Goal: Transaction & Acquisition: Purchase product/service

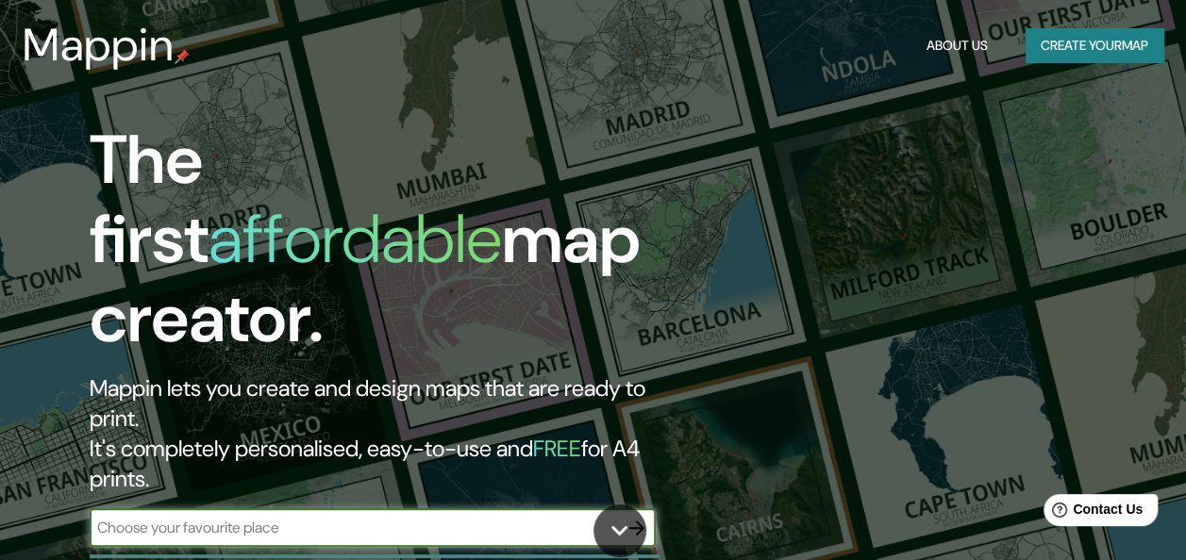
click at [447, 517] on input "text" at bounding box center [354, 528] width 528 height 22
type input "f"
type input "[GEOGRAPHIC_DATA]"
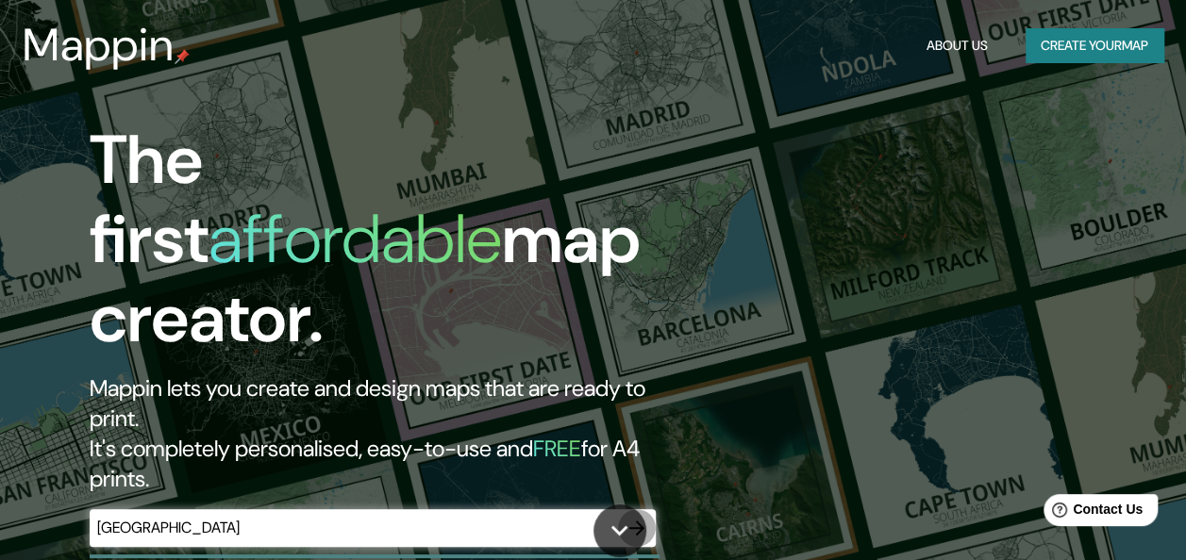
click at [643, 517] on icon "button" at bounding box center [636, 528] width 23 height 23
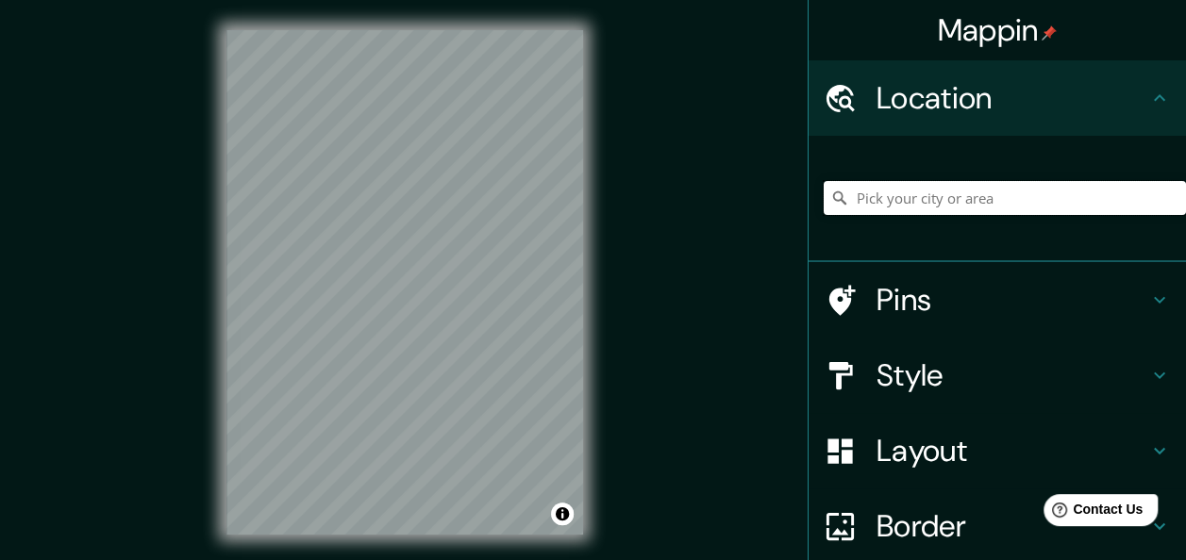
click at [870, 195] on input "Pick your city or area" at bounding box center [1004, 198] width 362 height 34
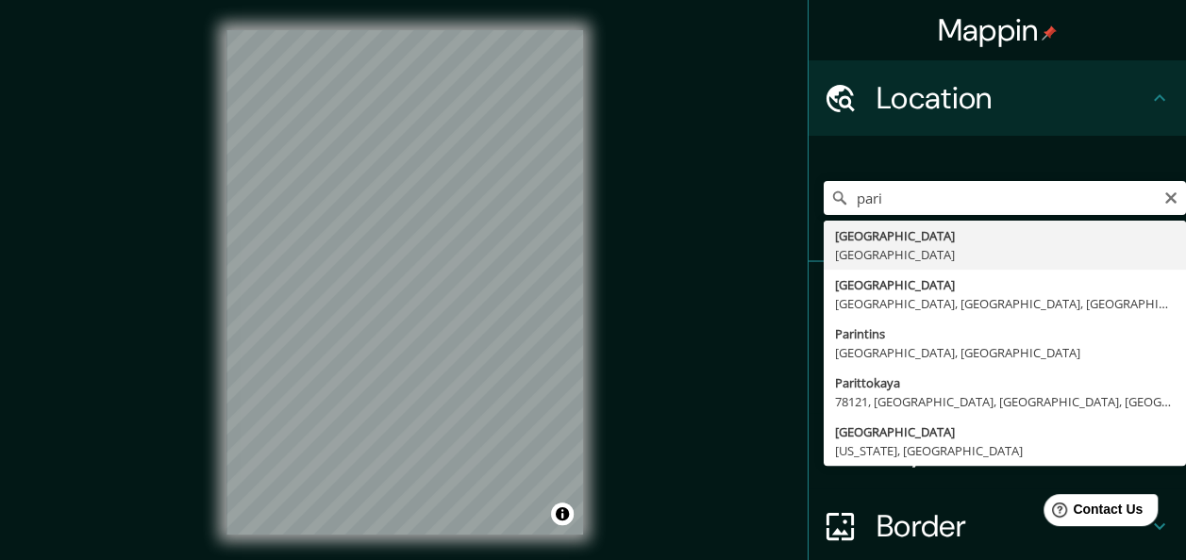
type input "[GEOGRAPHIC_DATA], [GEOGRAPHIC_DATA]"
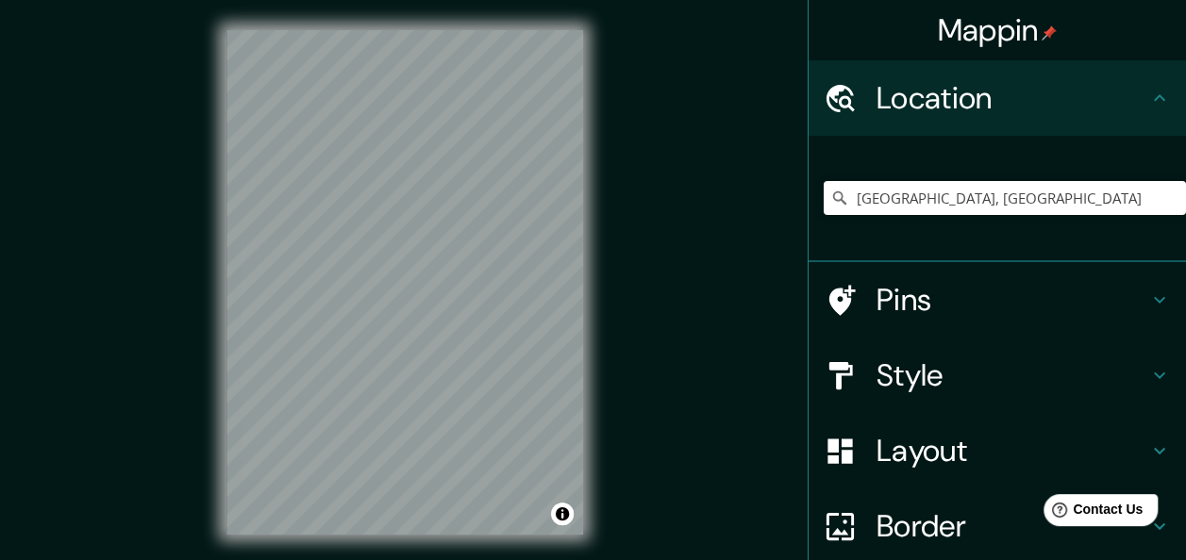
click at [1148, 447] on icon at bounding box center [1159, 450] width 23 height 23
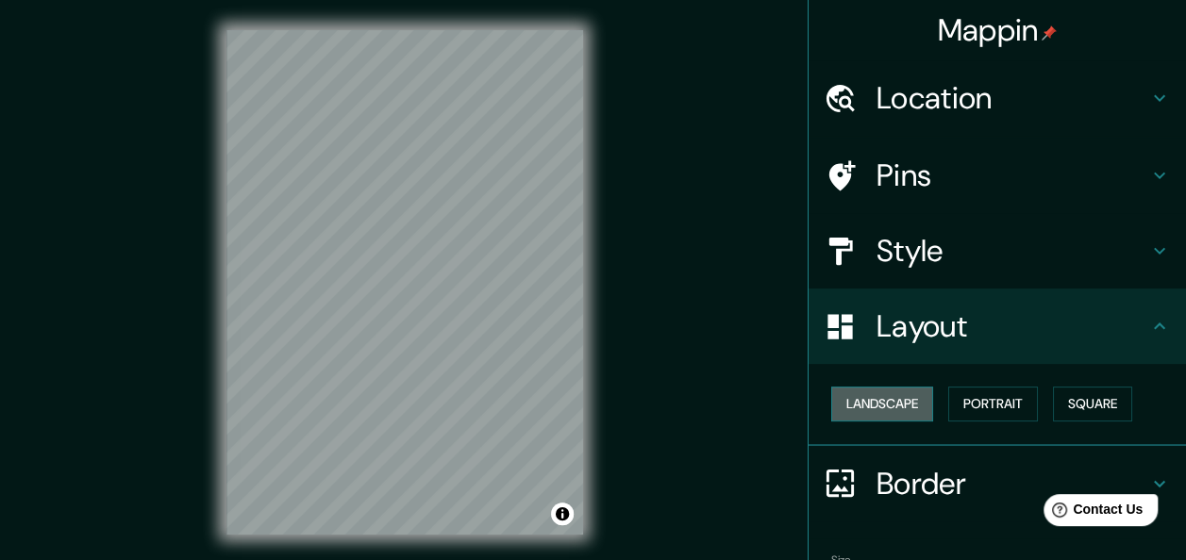
click at [900, 400] on button "Landscape" at bounding box center [882, 404] width 102 height 35
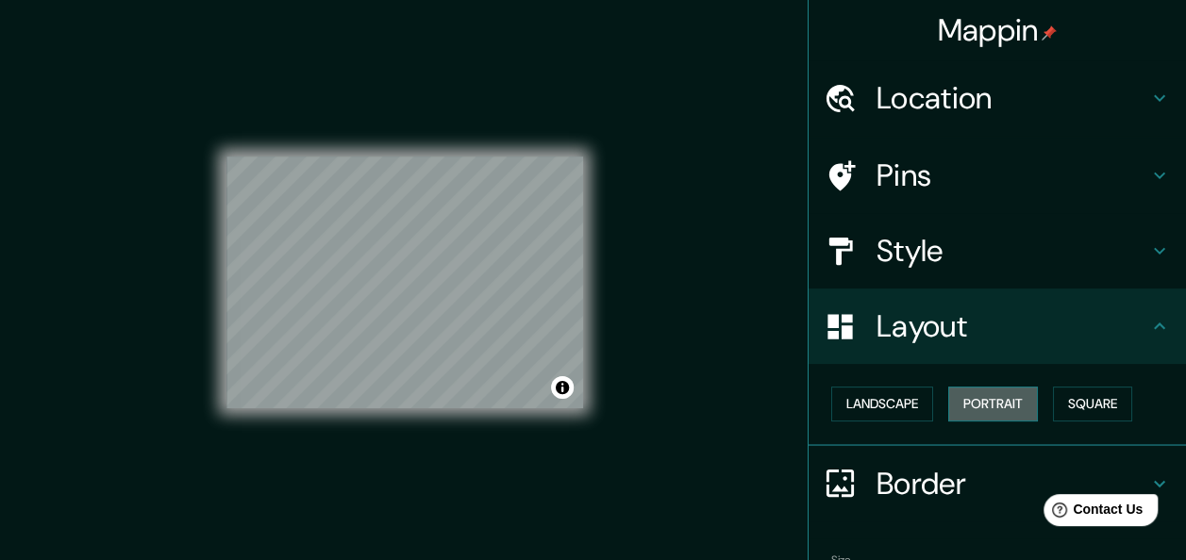
click at [990, 398] on button "Portrait" at bounding box center [993, 404] width 90 height 35
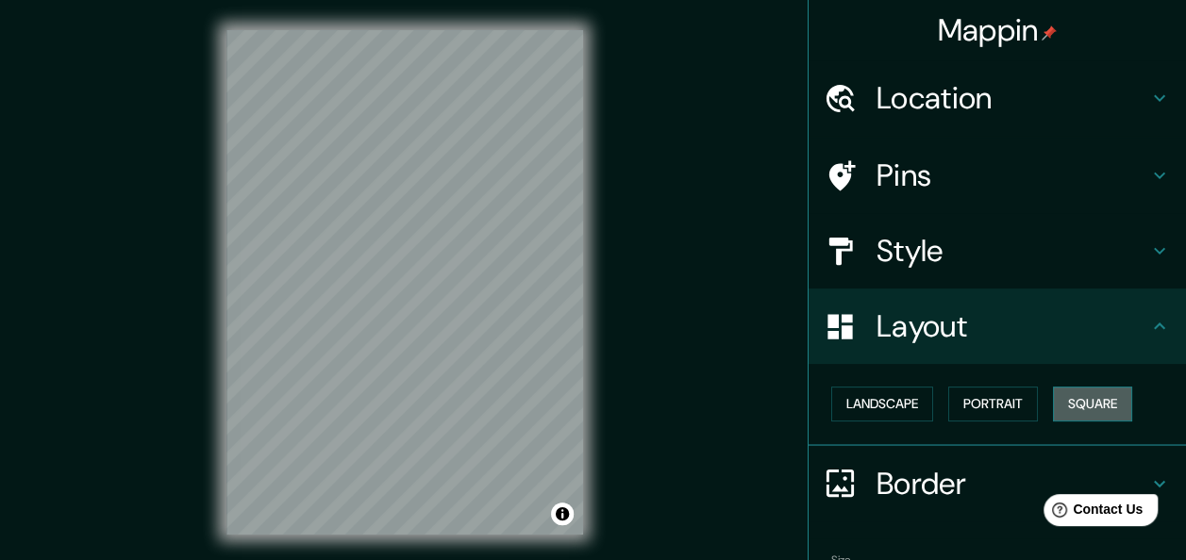
click at [1110, 400] on button "Square" at bounding box center [1092, 404] width 79 height 35
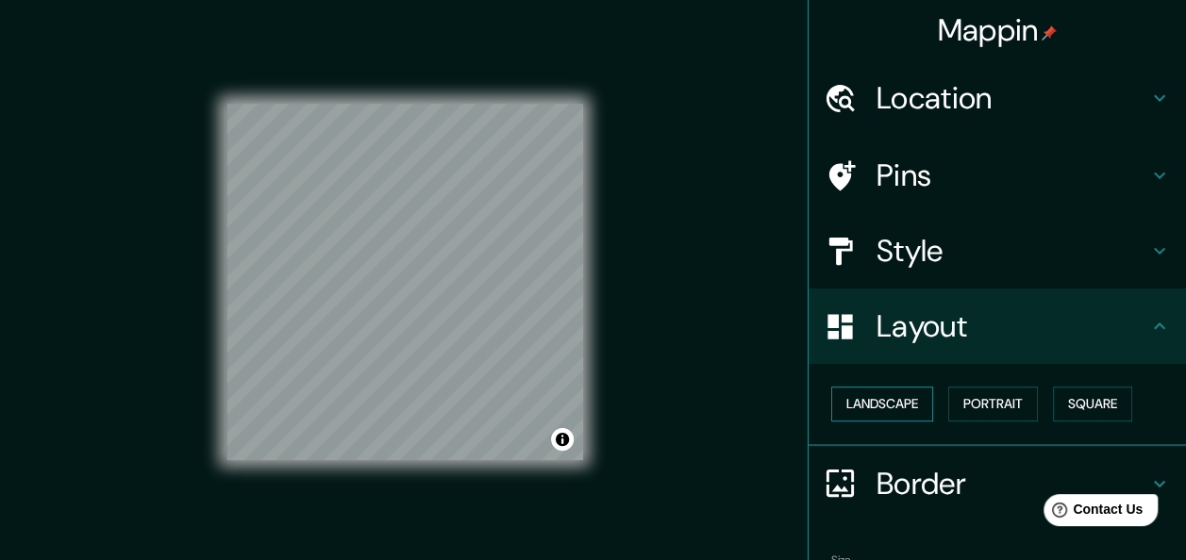
click at [875, 406] on button "Landscape" at bounding box center [882, 404] width 102 height 35
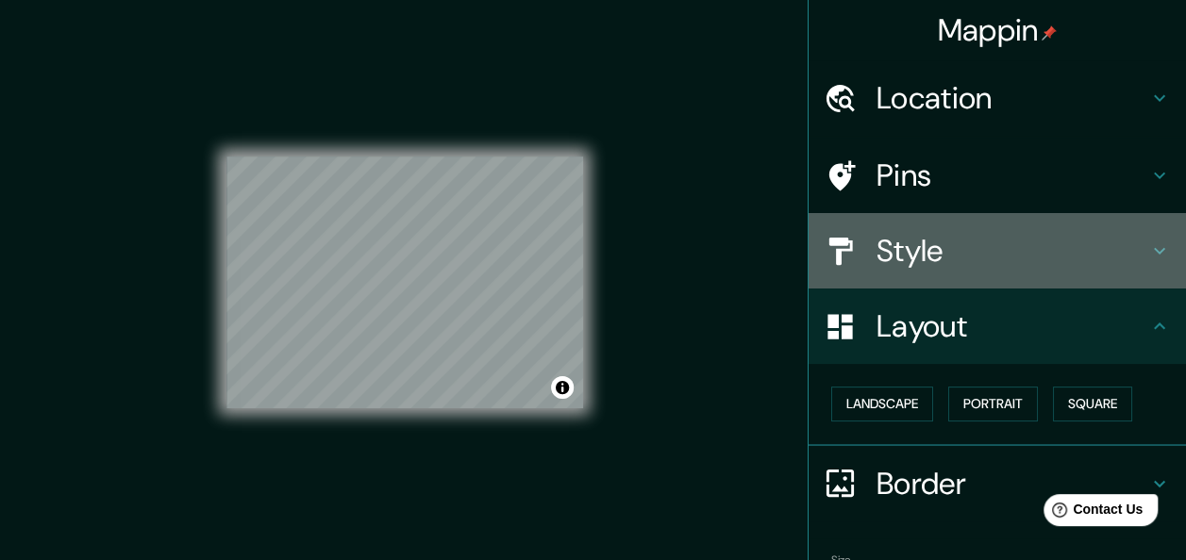
click at [1132, 243] on h4 "Style" at bounding box center [1012, 251] width 272 height 38
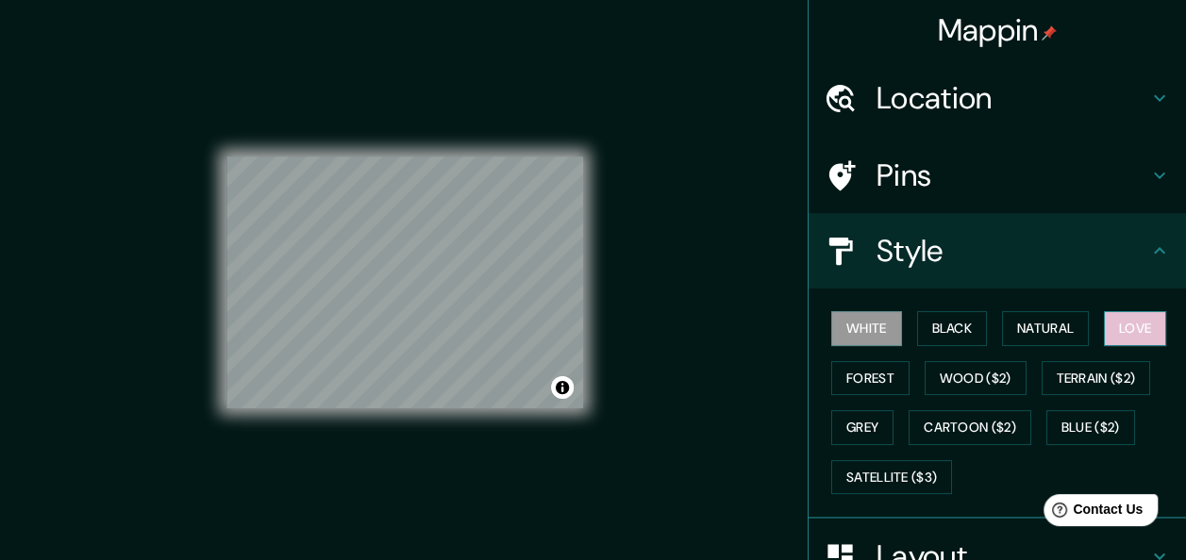
click at [1136, 321] on button "Love" at bounding box center [1134, 328] width 62 height 35
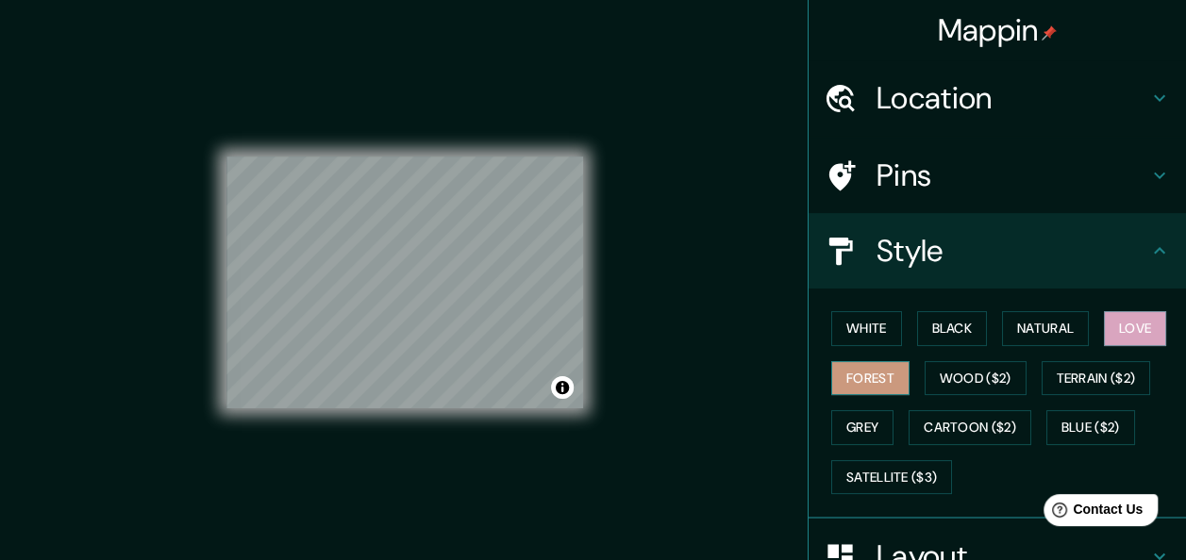
click at [870, 377] on button "Forest" at bounding box center [870, 378] width 78 height 35
click at [1070, 416] on button "Blue ($2)" at bounding box center [1090, 427] width 89 height 35
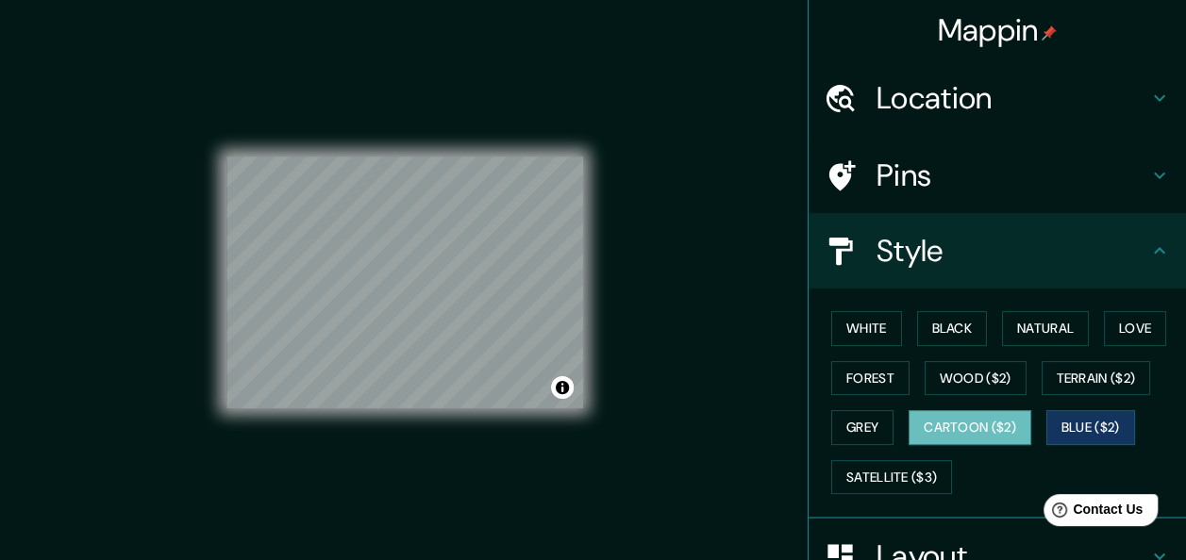
click at [966, 428] on button "Cartoon ($2)" at bounding box center [969, 427] width 123 height 35
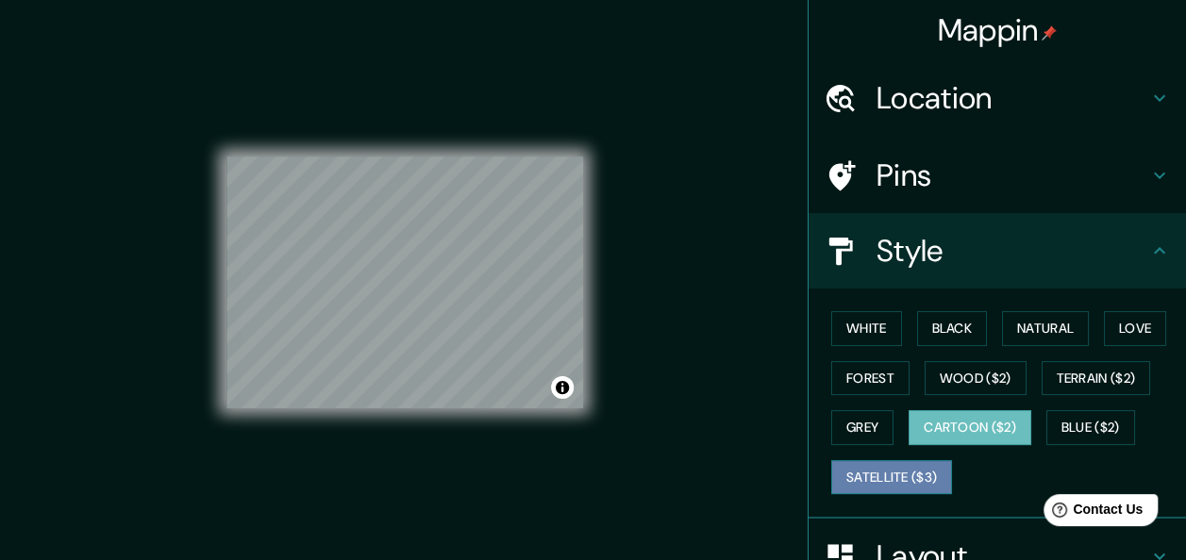
click at [888, 481] on button "Satellite ($3)" at bounding box center [891, 477] width 121 height 35
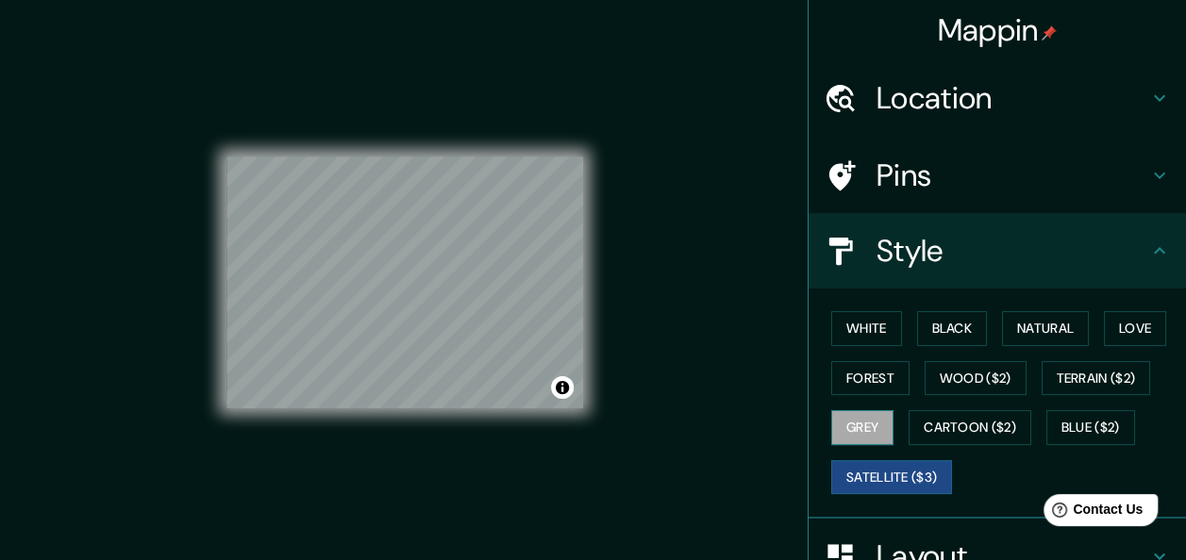
click at [839, 426] on button "Grey" at bounding box center [862, 427] width 62 height 35
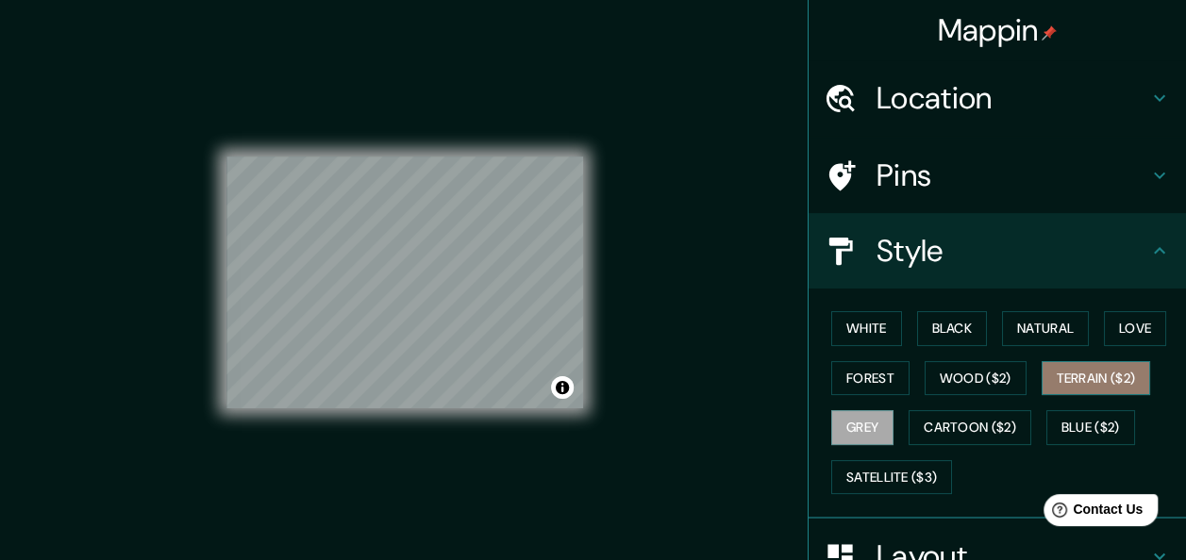
click at [1062, 371] on button "Terrain ($2)" at bounding box center [1095, 378] width 109 height 35
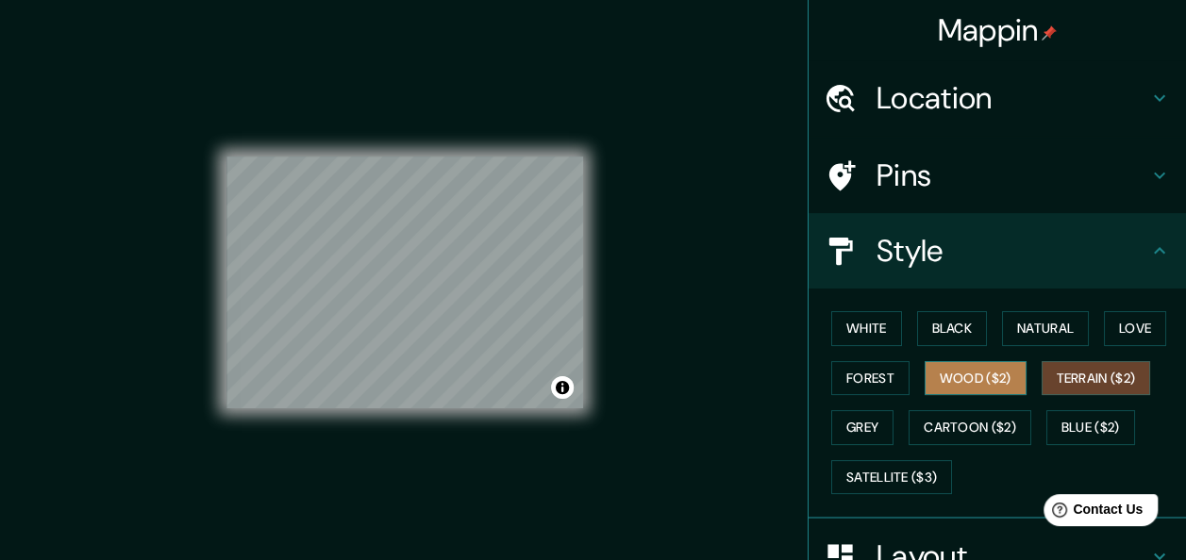
click at [960, 383] on button "Wood ($2)" at bounding box center [975, 378] width 102 height 35
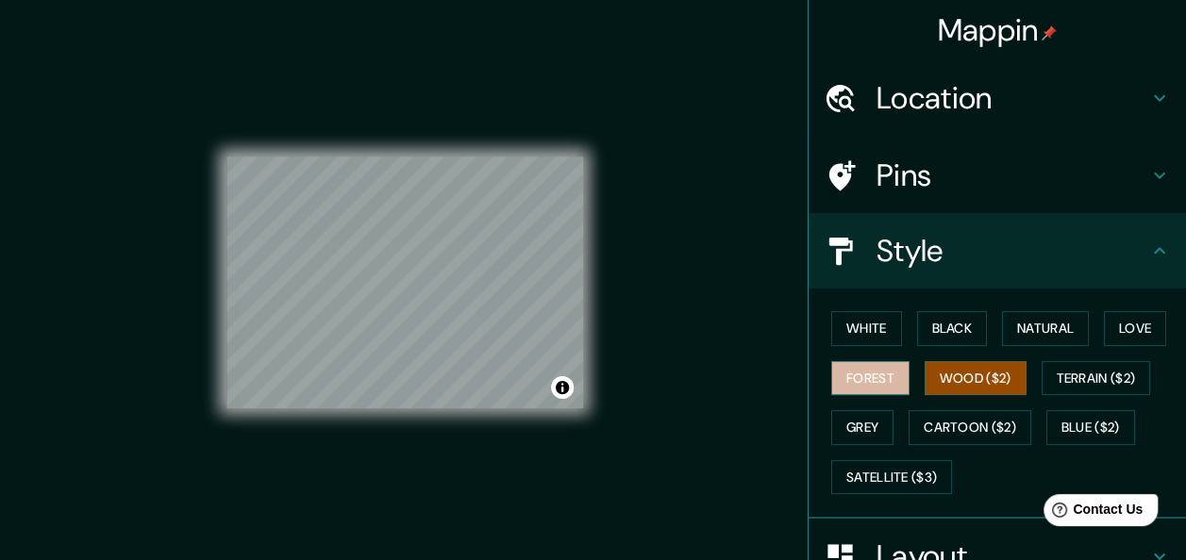
click at [858, 377] on button "Forest" at bounding box center [870, 378] width 78 height 35
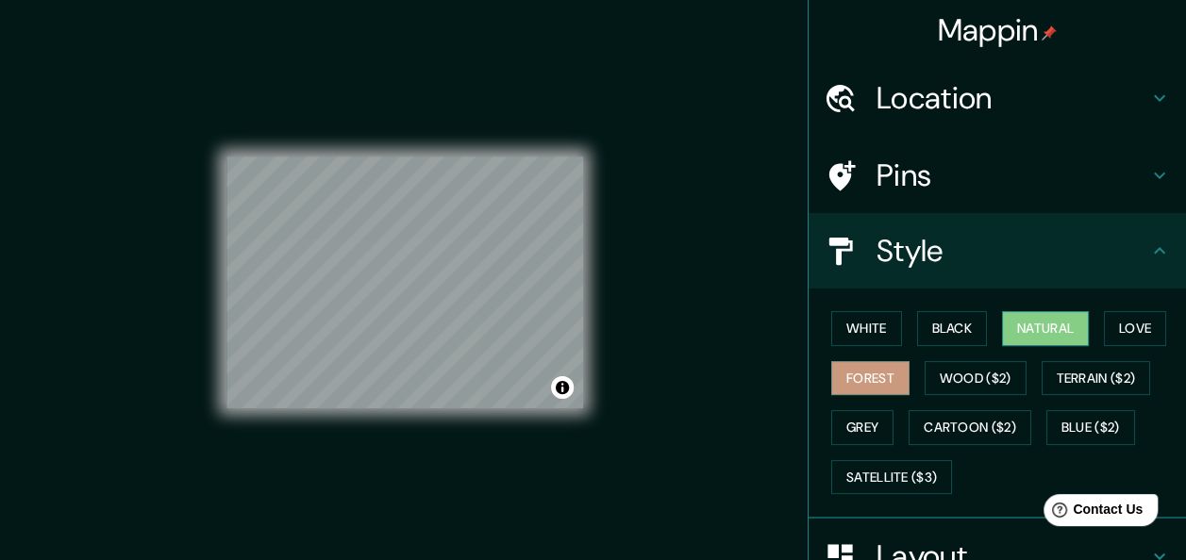
click at [1007, 331] on button "Natural" at bounding box center [1045, 328] width 87 height 35
click at [1152, 94] on icon at bounding box center [1159, 98] width 23 height 23
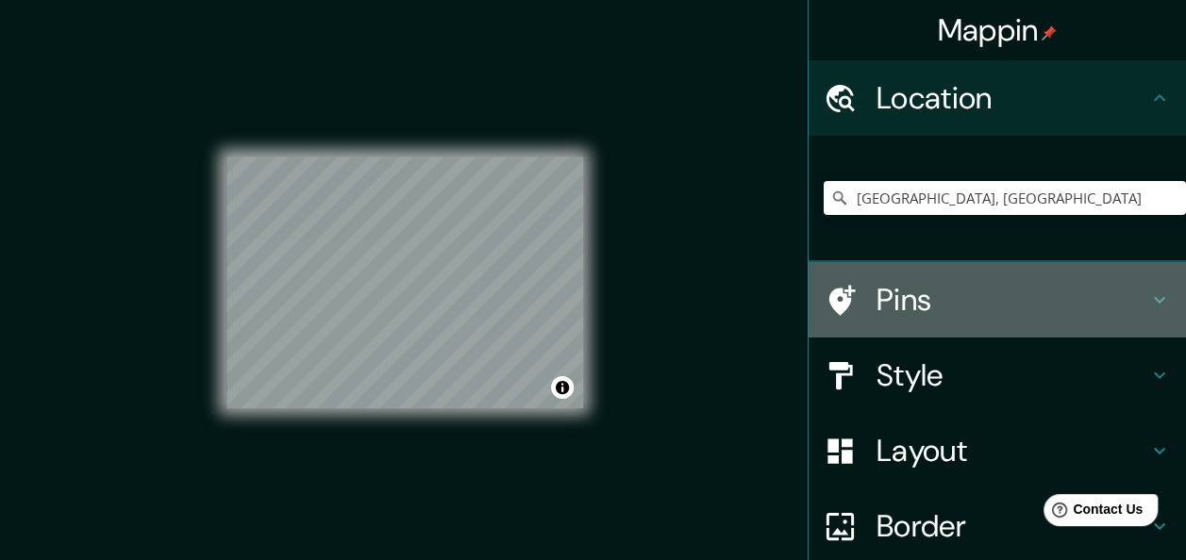
click at [1153, 298] on icon at bounding box center [1158, 300] width 11 height 7
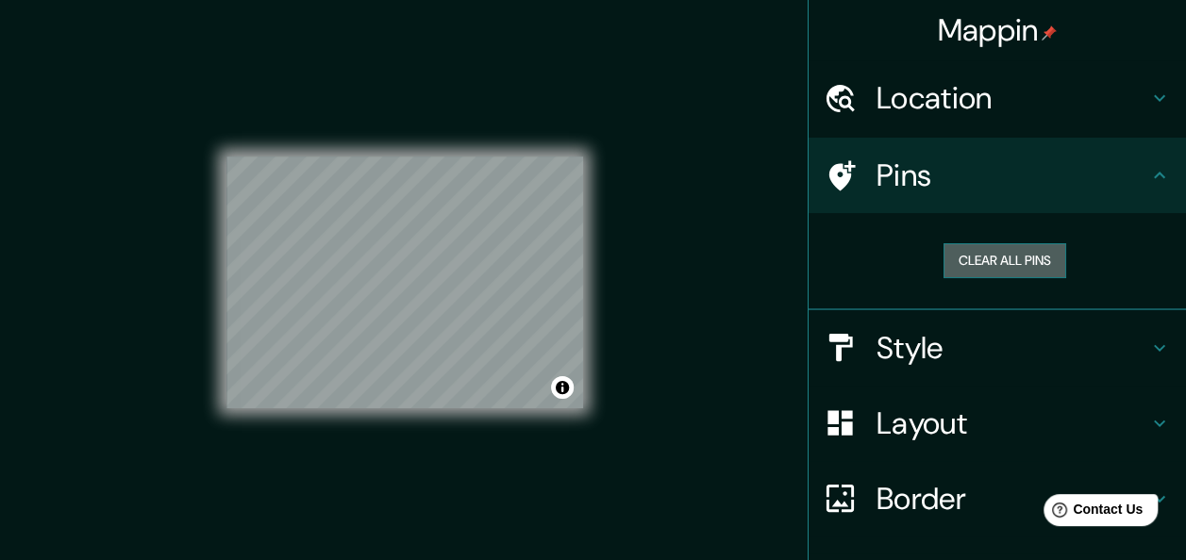
click at [996, 260] on button "Clear all pins" at bounding box center [1004, 260] width 123 height 35
click at [834, 183] on icon at bounding box center [839, 175] width 33 height 33
